Goal: Find specific page/section: Find specific page/section

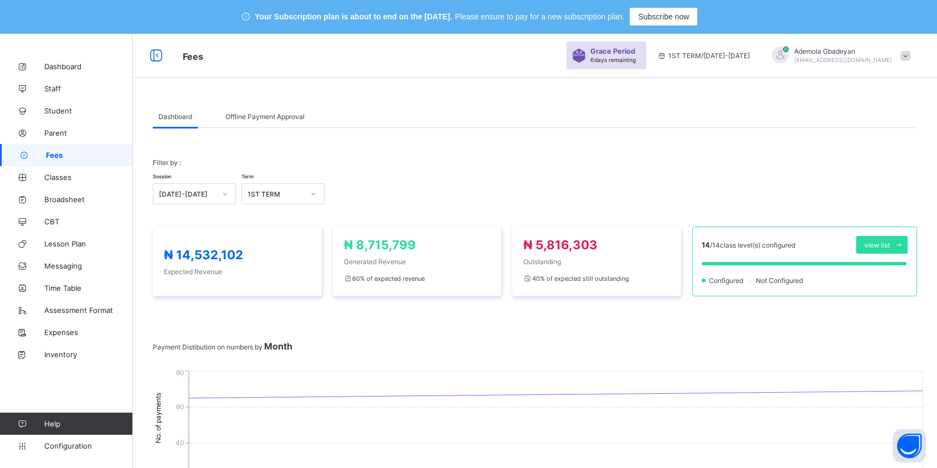
click at [195, 243] on div "₦ 14,532,102 Expected Revenue" at bounding box center [237, 261] width 169 height 70
click at [276, 196] on div "1ST TERM" at bounding box center [276, 194] width 56 height 8
click at [270, 245] on div "1ST TERM" at bounding box center [283, 252] width 82 height 17
click at [458, 179] on div "Session [DATE]-[DATE] Term 1ST TERM" at bounding box center [535, 188] width 764 height 32
click at [182, 192] on div "[DATE]-[DATE]" at bounding box center [187, 194] width 56 height 8
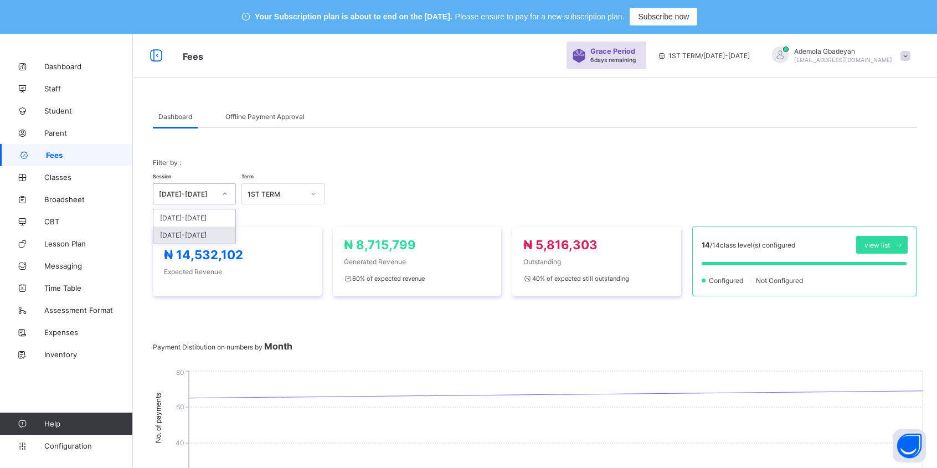
click at [195, 238] on div "[DATE]-[DATE]" at bounding box center [194, 234] width 82 height 17
click at [284, 194] on div "Select term" at bounding box center [272, 194] width 61 height 16
click at [275, 220] on div "1ST TERM" at bounding box center [283, 217] width 82 height 17
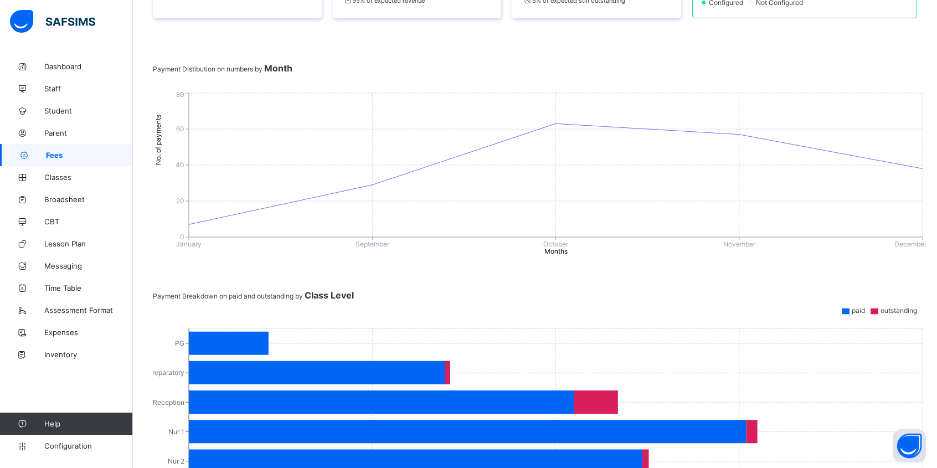
scroll to position [152, 0]
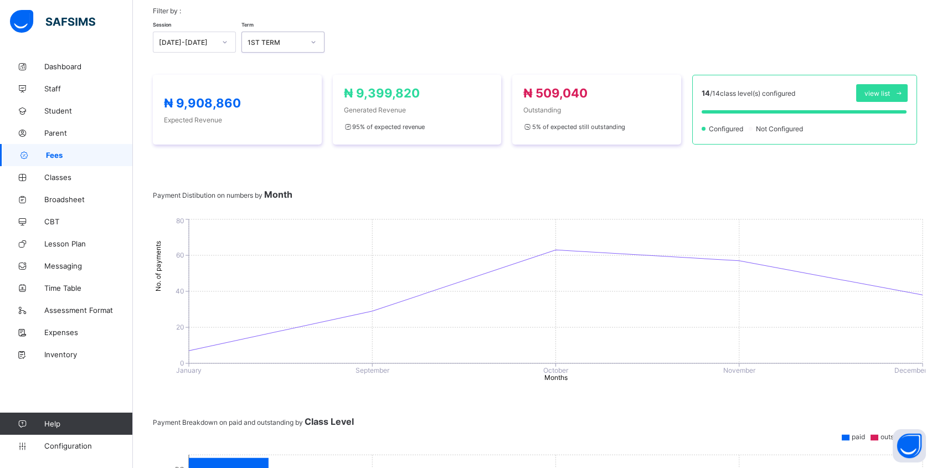
click at [231, 121] on span "Expected Revenue" at bounding box center [237, 120] width 147 height 8
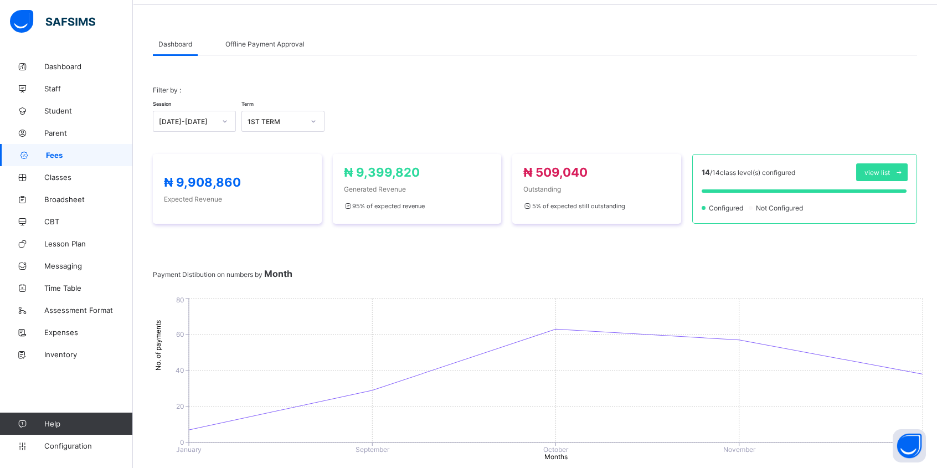
scroll to position [0, 0]
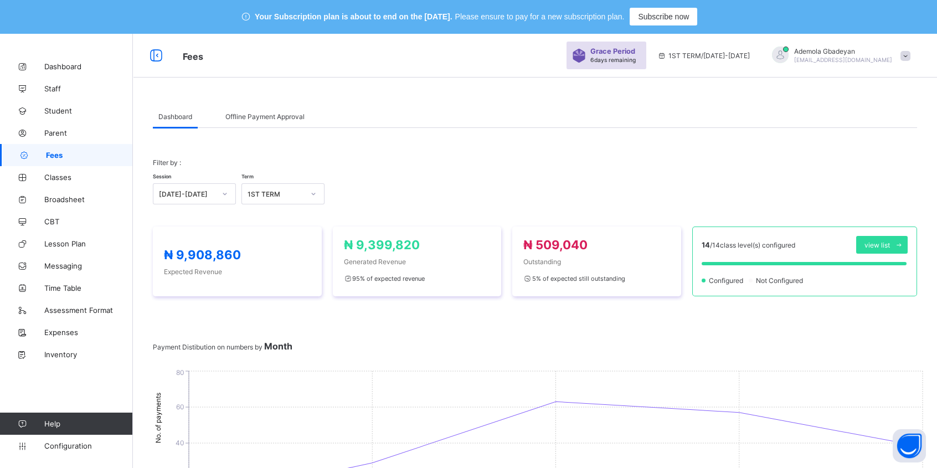
click at [83, 68] on span "Dashboard" at bounding box center [88, 66] width 89 height 9
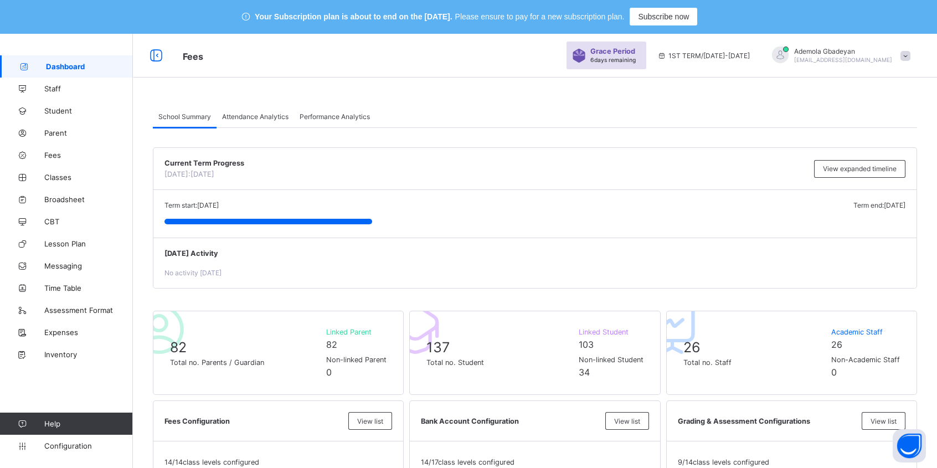
click at [905, 58] on div "[PERSON_NAME] [EMAIL_ADDRESS][DOMAIN_NAME]" at bounding box center [838, 56] width 155 height 18
click at [910, 52] on span at bounding box center [905, 56] width 10 height 10
click at [913, 48] on div "[PERSON_NAME] [EMAIL_ADDRESS][DOMAIN_NAME]" at bounding box center [838, 56] width 155 height 18
click at [893, 85] on span "Switch to Director View" at bounding box center [866, 81] width 90 height 13
